Goal: Information Seeking & Learning: Learn about a topic

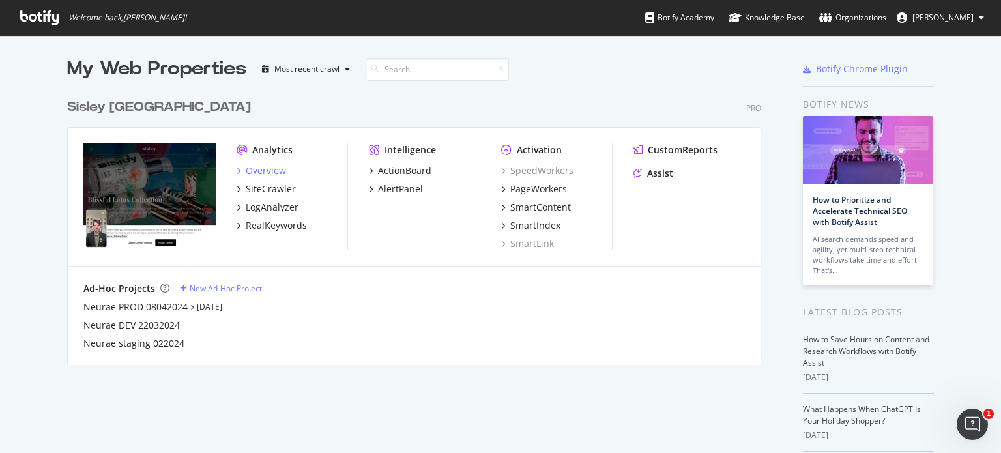
click at [267, 167] on div "Overview" at bounding box center [266, 170] width 40 height 13
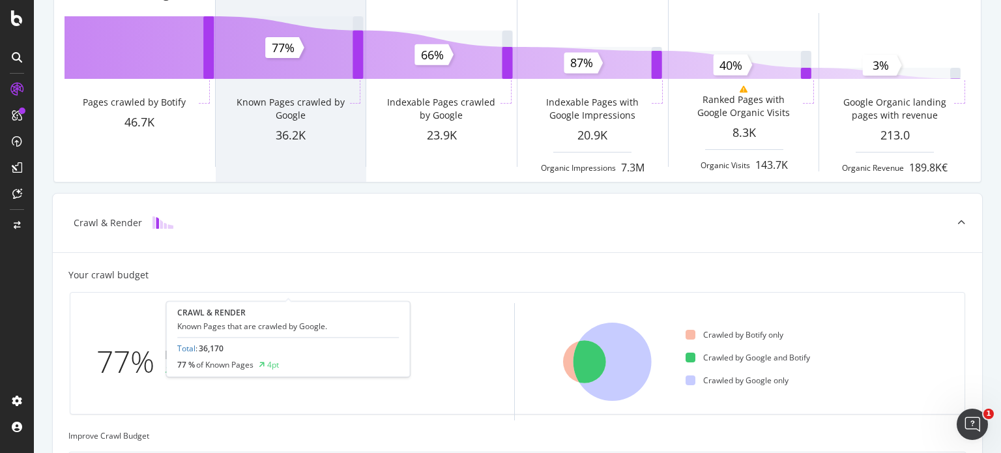
scroll to position [20, 0]
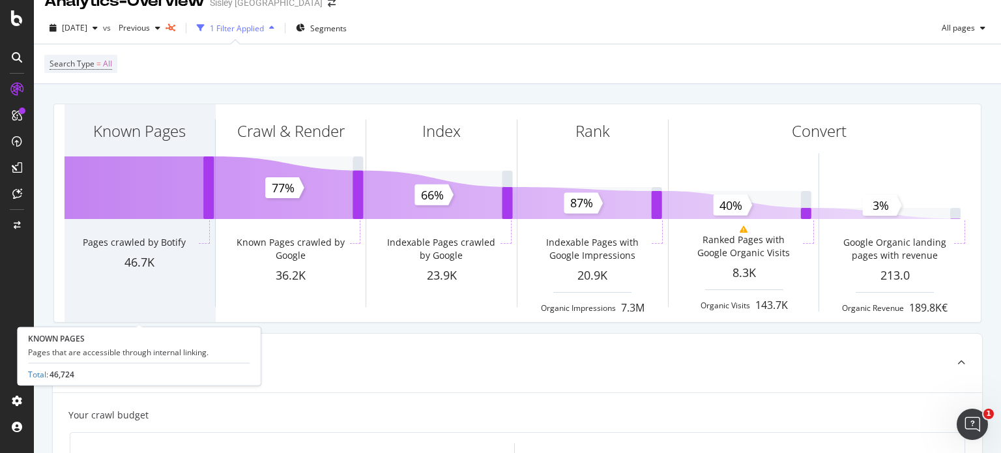
click at [154, 171] on div "Known Pages" at bounding box center [140, 154] width 151 height 100
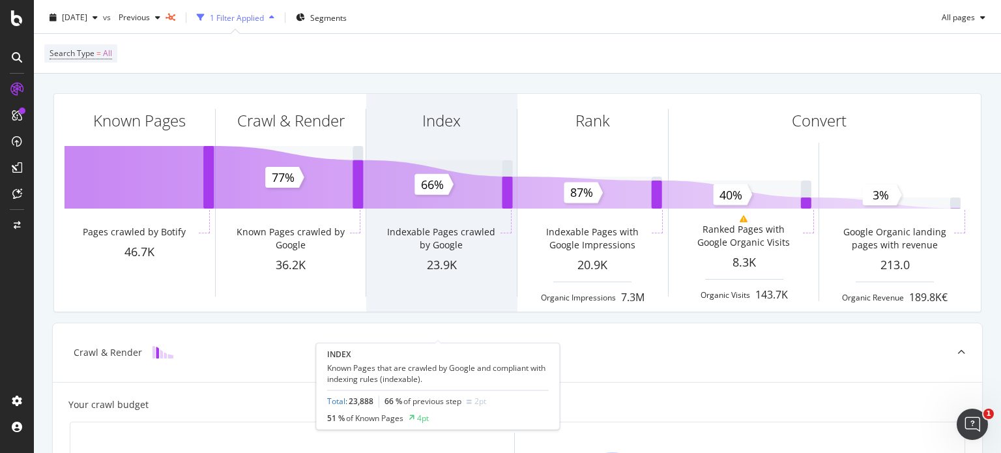
scroll to position [0, 0]
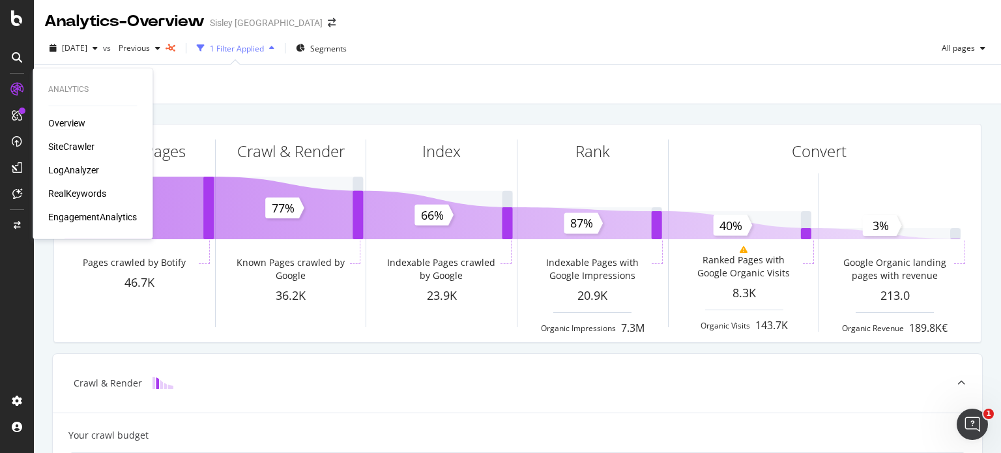
click at [86, 121] on div "Overview" at bounding box center [92, 123] width 89 height 13
click at [72, 145] on div "SiteCrawler" at bounding box center [71, 146] width 46 height 13
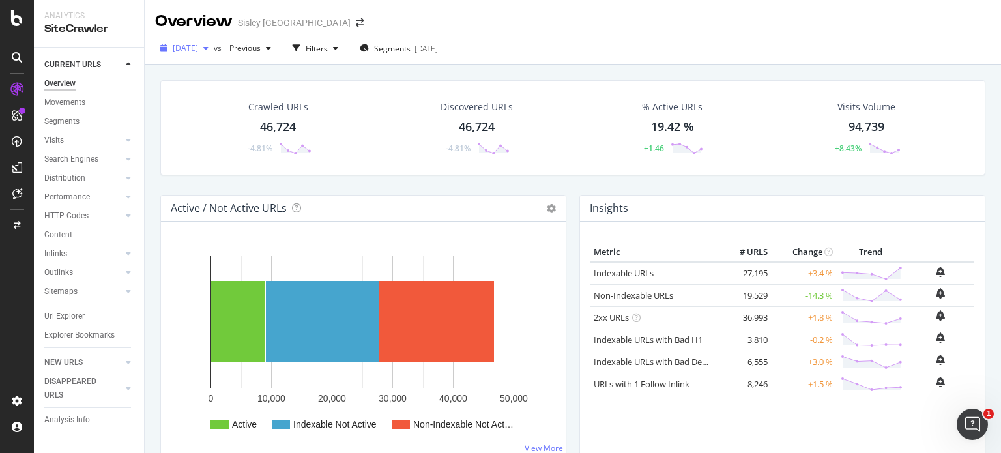
click at [195, 51] on span "[DATE]" at bounding box center [185, 47] width 25 height 11
click at [261, 51] on span "Previous" at bounding box center [242, 47] width 36 height 11
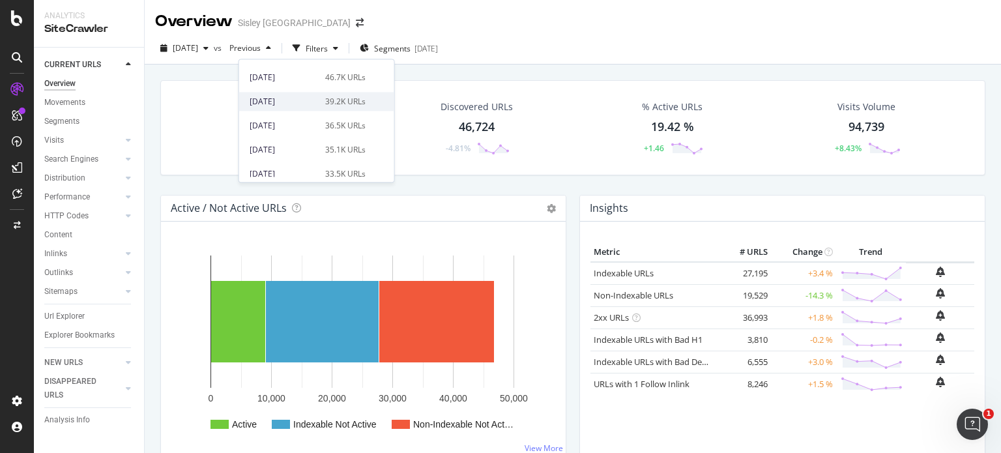
scroll to position [302, 0]
click at [273, 153] on div "[DATE]" at bounding box center [284, 151] width 68 height 12
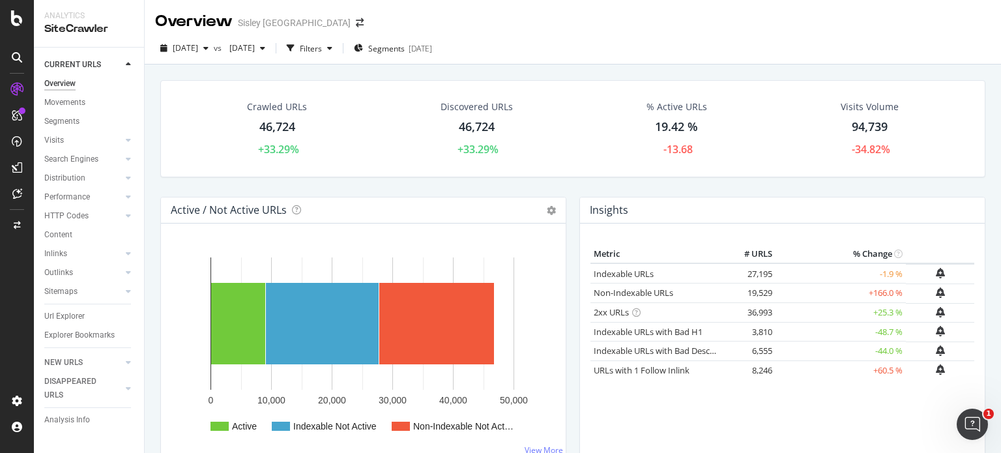
click at [632, 311] on icon at bounding box center [636, 312] width 8 height 8
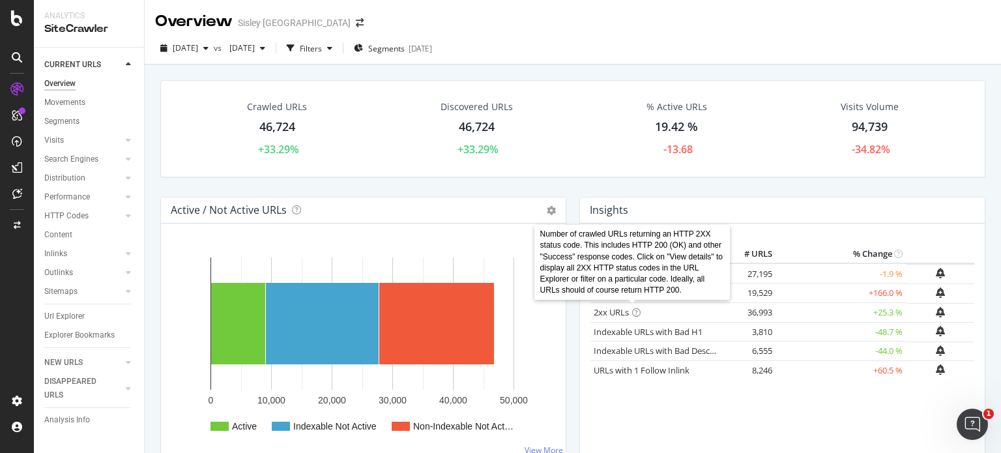
click at [547, 343] on rect "A chart." at bounding box center [360, 345] width 379 height 203
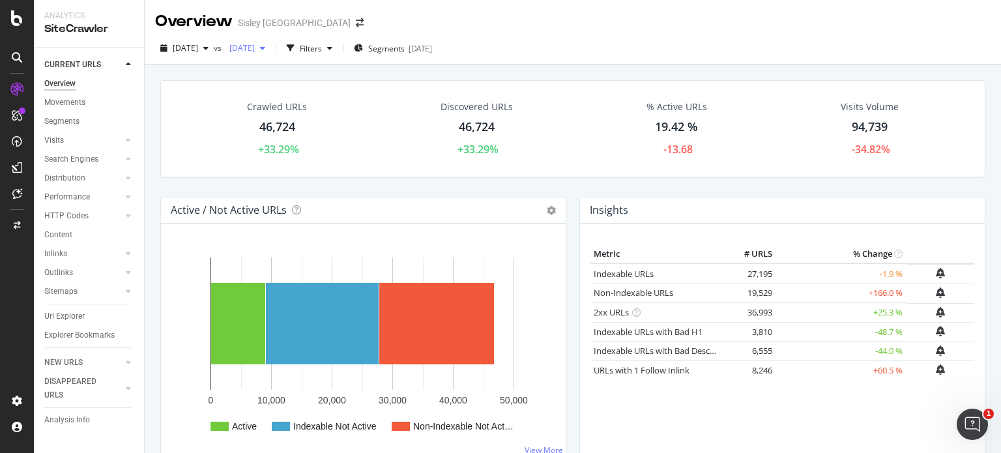
click at [261, 40] on div "[DATE]" at bounding box center [247, 48] width 46 height 20
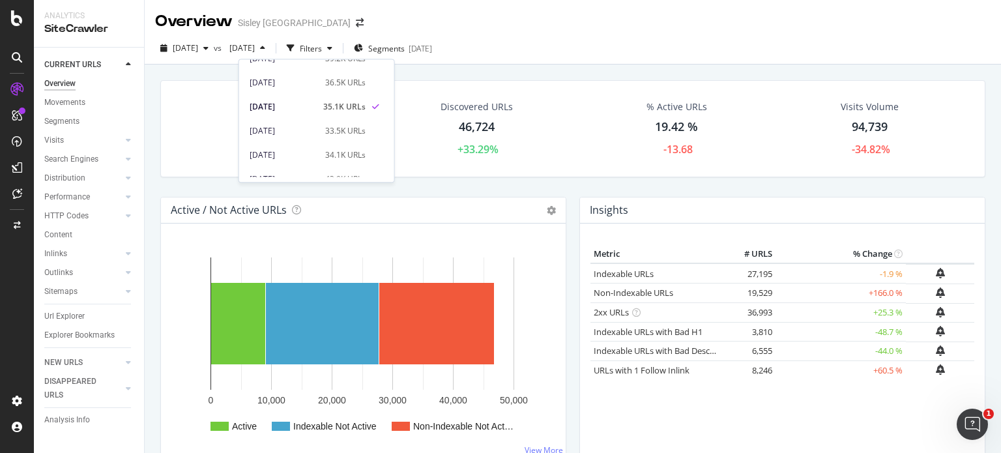
scroll to position [347, 0]
click at [283, 137] on div "[DATE] 33.5K URLs" at bounding box center [316, 130] width 155 height 19
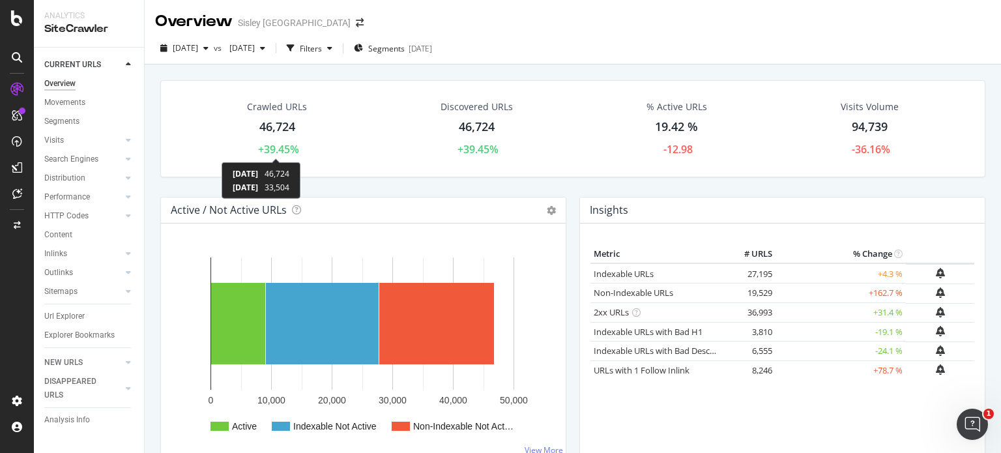
click at [279, 149] on div "+39.45%" at bounding box center [278, 149] width 41 height 15
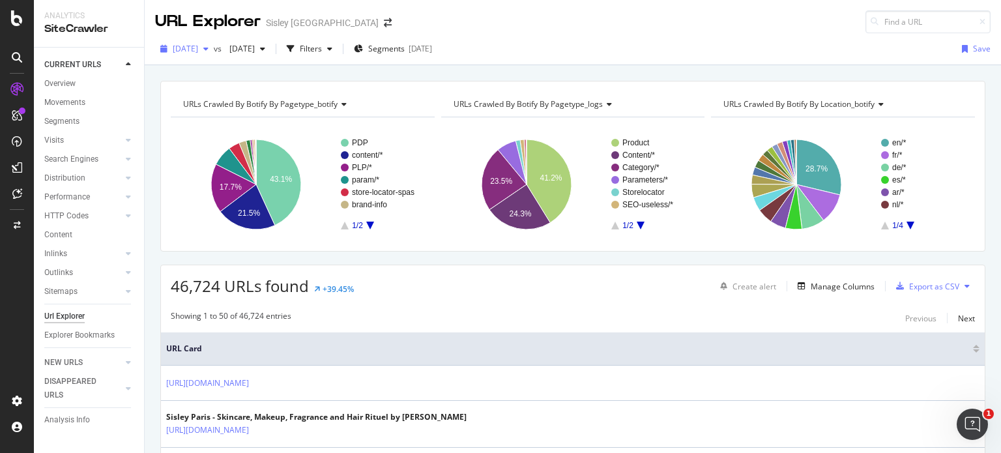
click at [213, 40] on div "2025 Sep. 8th" at bounding box center [184, 49] width 59 height 20
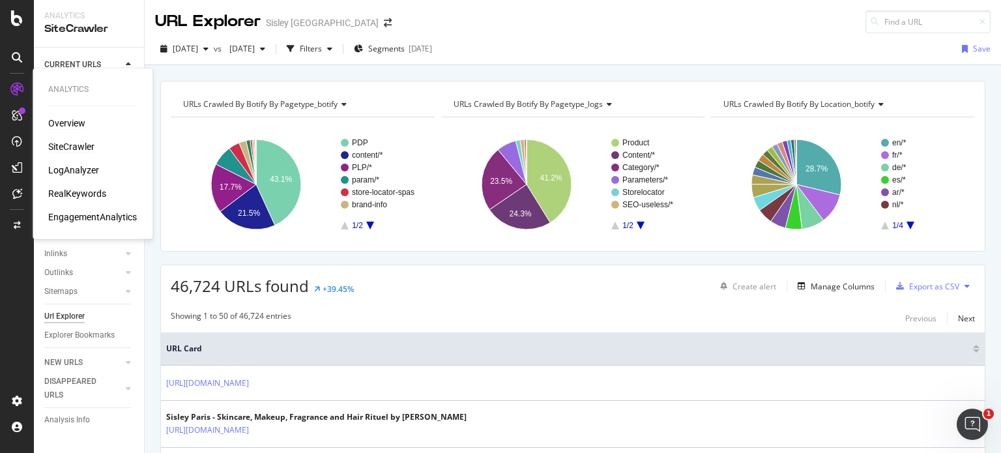
click at [73, 128] on div "Overview" at bounding box center [66, 123] width 37 height 13
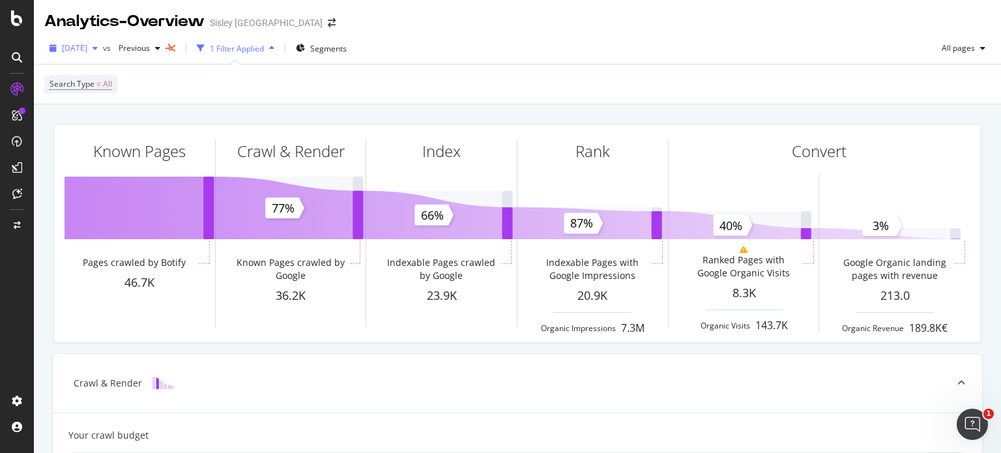
click at [87, 50] on span "2025 Sep. 8th" at bounding box center [74, 47] width 25 height 11
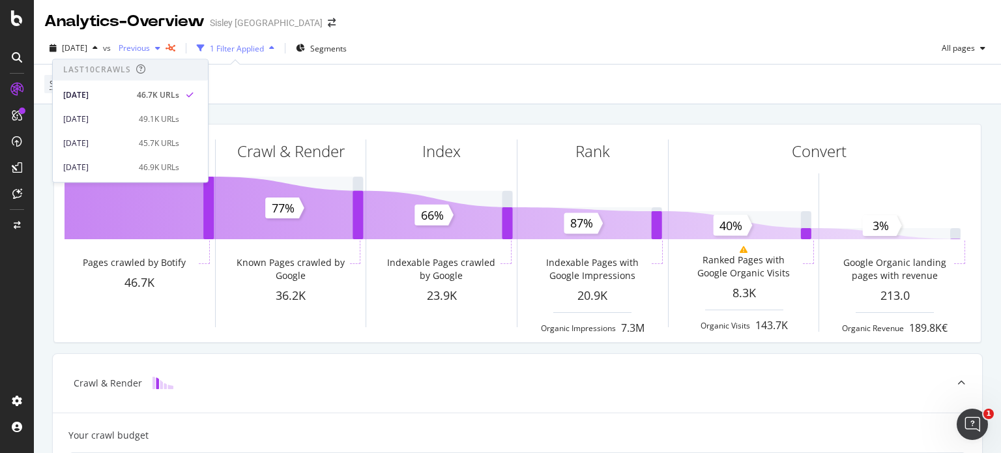
click at [150, 48] on span "Previous" at bounding box center [131, 47] width 36 height 11
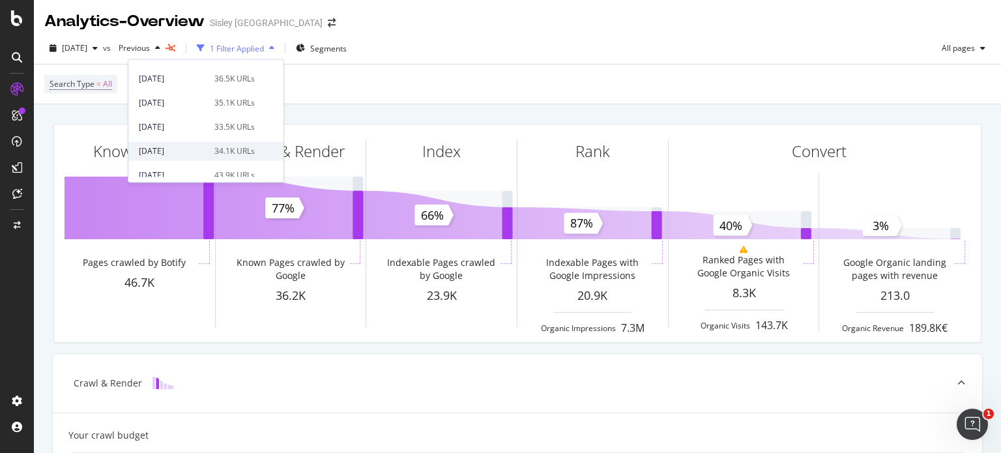
scroll to position [352, 0]
click at [173, 105] on div "2025 Jan. 27th" at bounding box center [173, 102] width 68 height 12
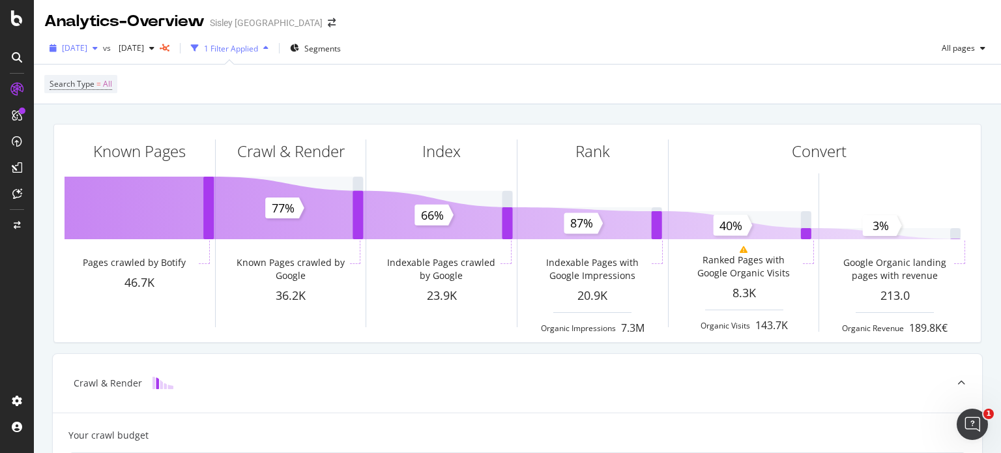
click at [103, 50] on div "button" at bounding box center [95, 48] width 16 height 8
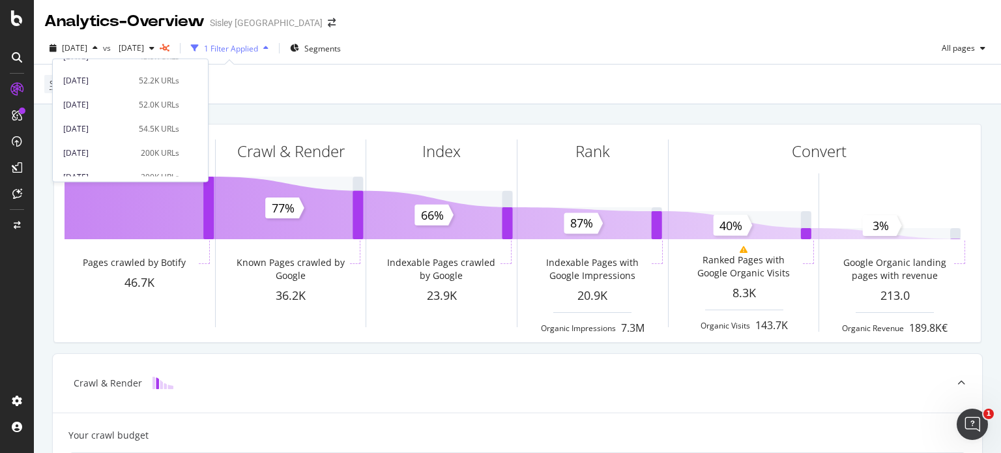
scroll to position [533, 0]
click at [101, 91] on div "2024 Jun. 3rd" at bounding box center [98, 89] width 70 height 12
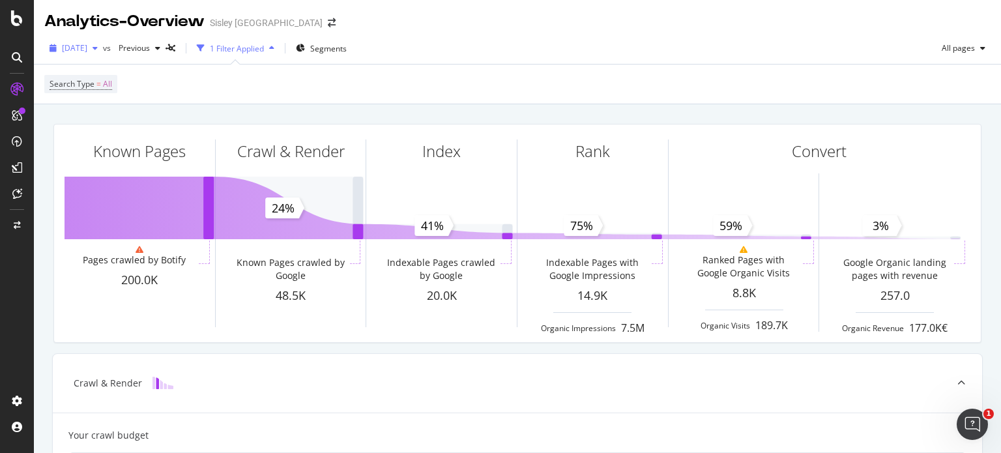
click at [87, 46] on span "2024 Jun. 3rd" at bounding box center [74, 47] width 25 height 11
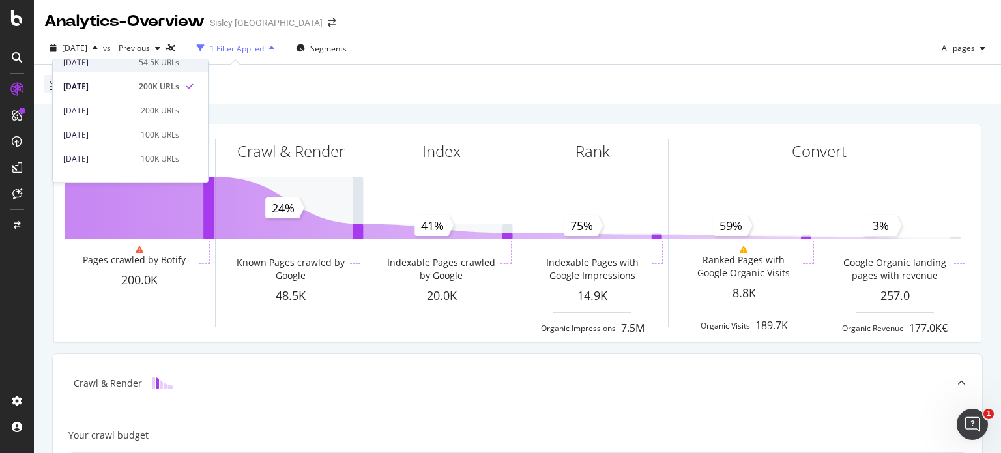
scroll to position [551, 0]
click at [100, 117] on div "2024 Apr. 19th" at bounding box center [98, 120] width 70 height 12
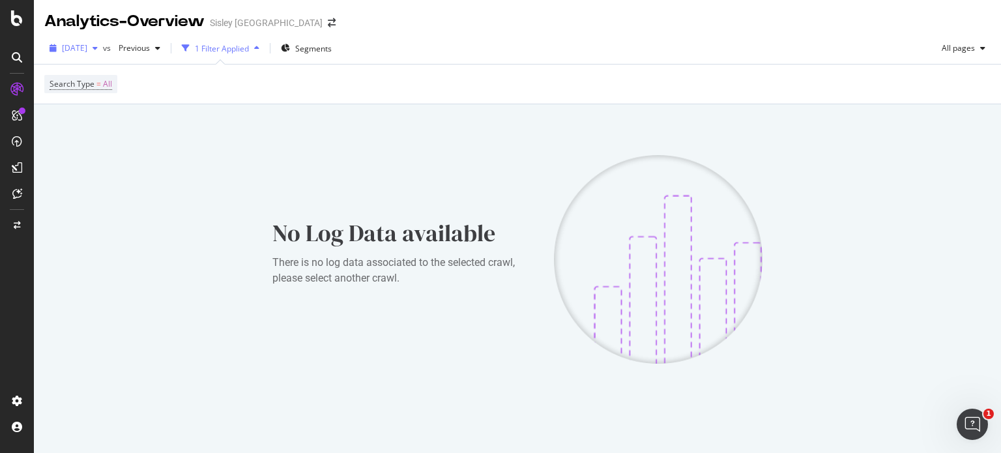
click at [83, 46] on span "2024 Apr. 19th" at bounding box center [74, 47] width 25 height 11
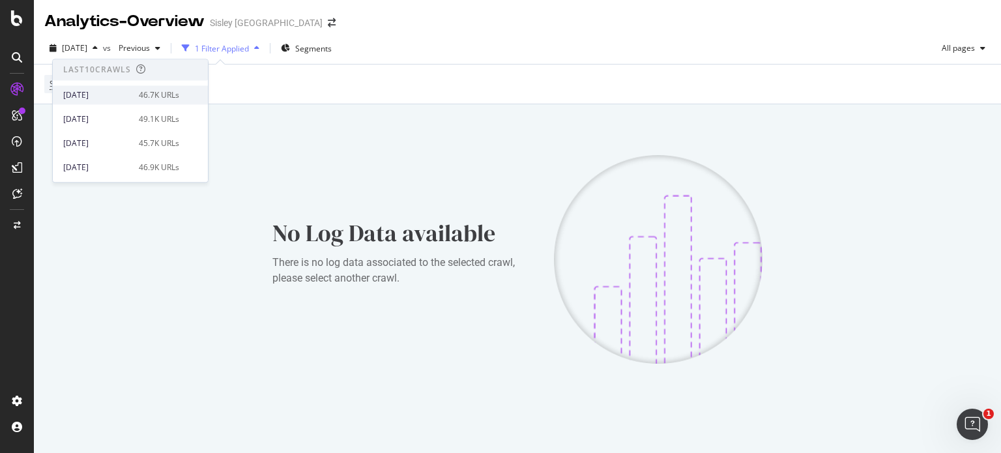
click at [92, 94] on div "2025 Sep. 8th" at bounding box center [97, 95] width 68 height 12
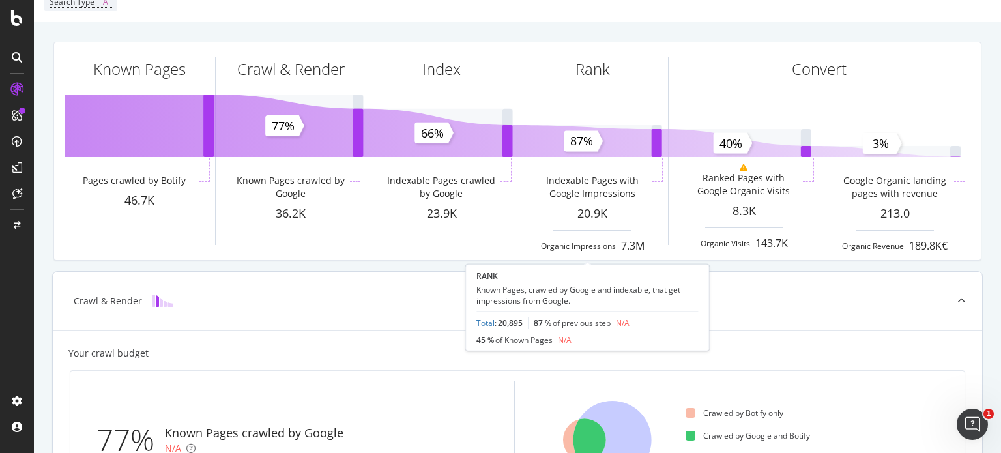
scroll to position [83, 0]
